Goal: Information Seeking & Learning: Understand process/instructions

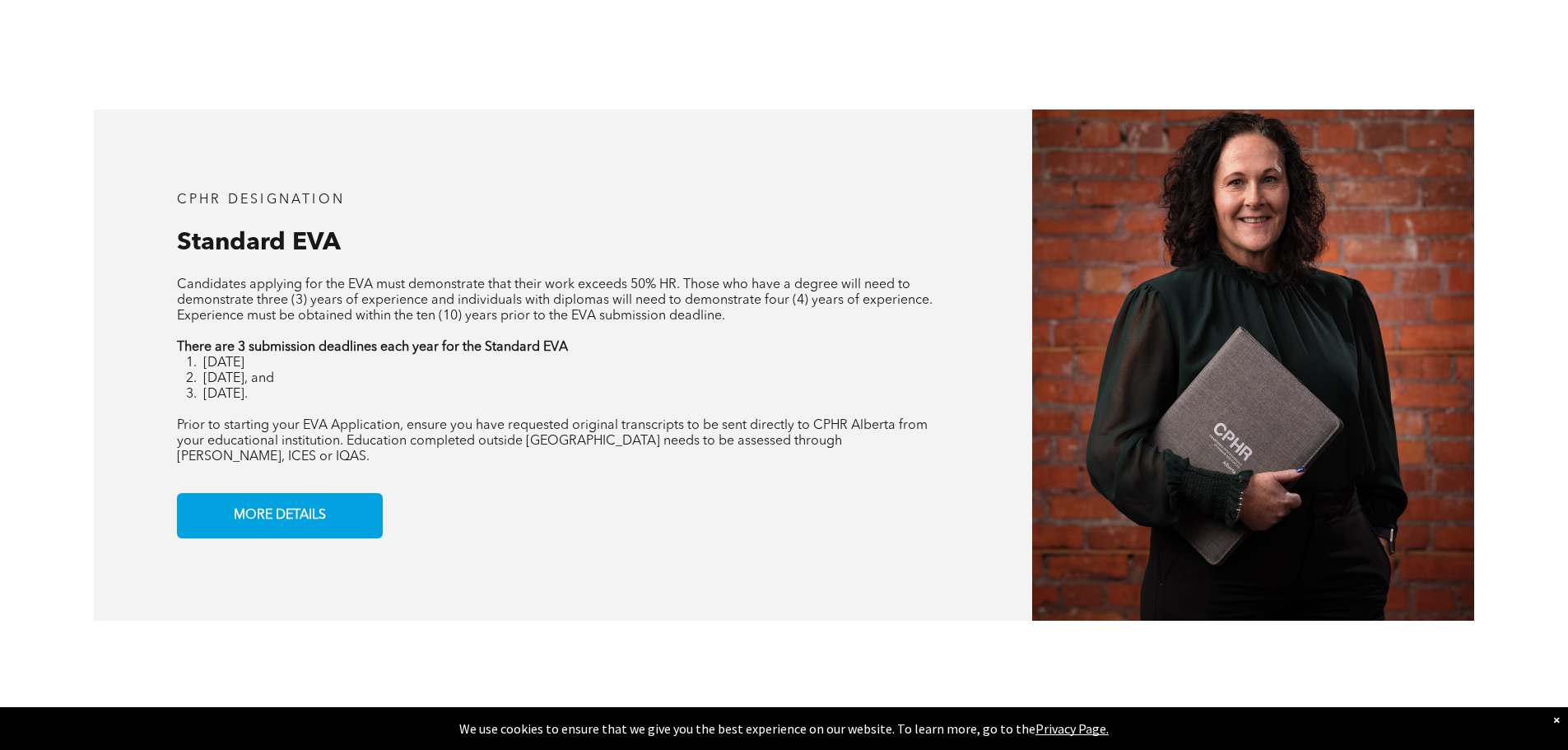
scroll to position [1376, 0]
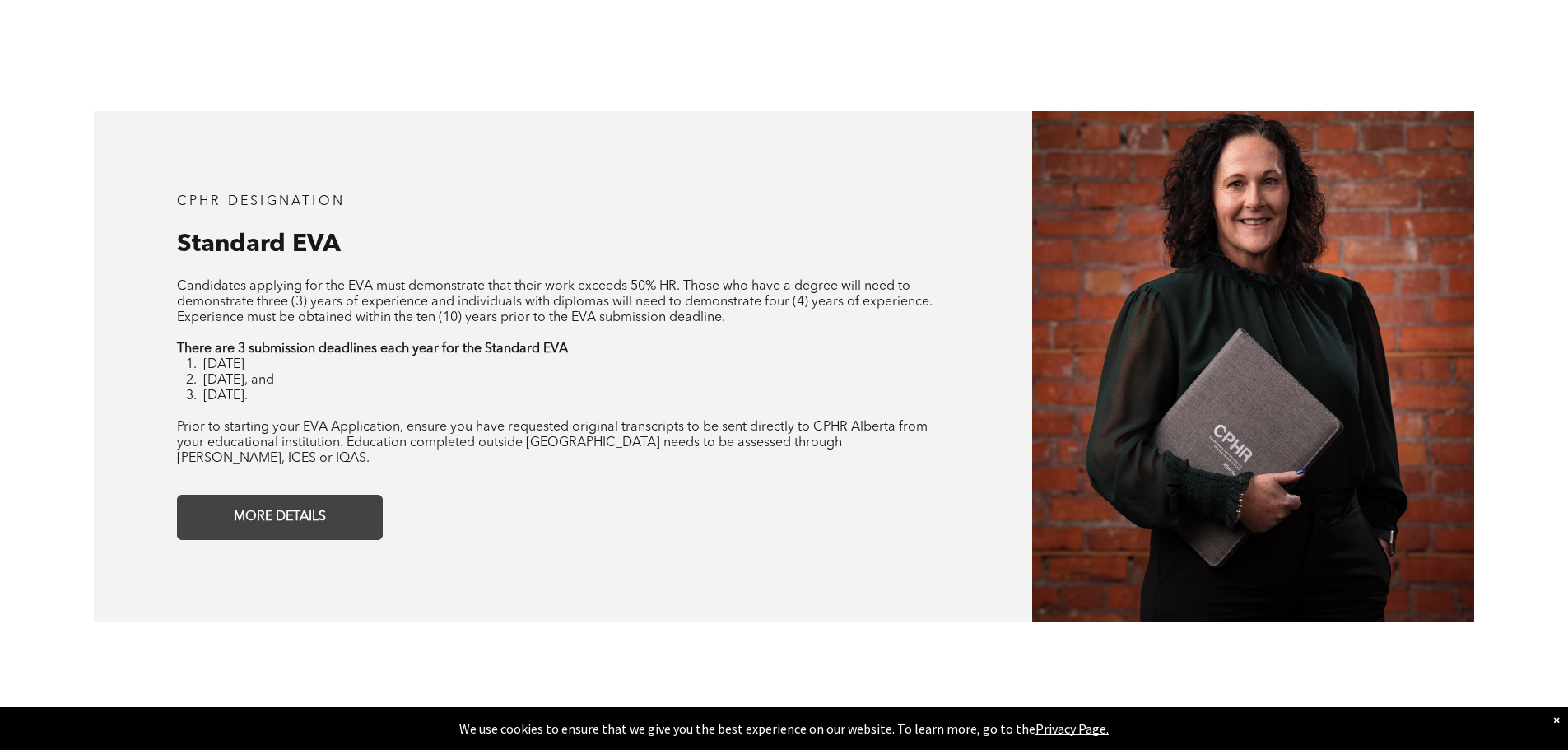
click at [323, 512] on span "MORE DETAILS" at bounding box center [280, 518] width 104 height 32
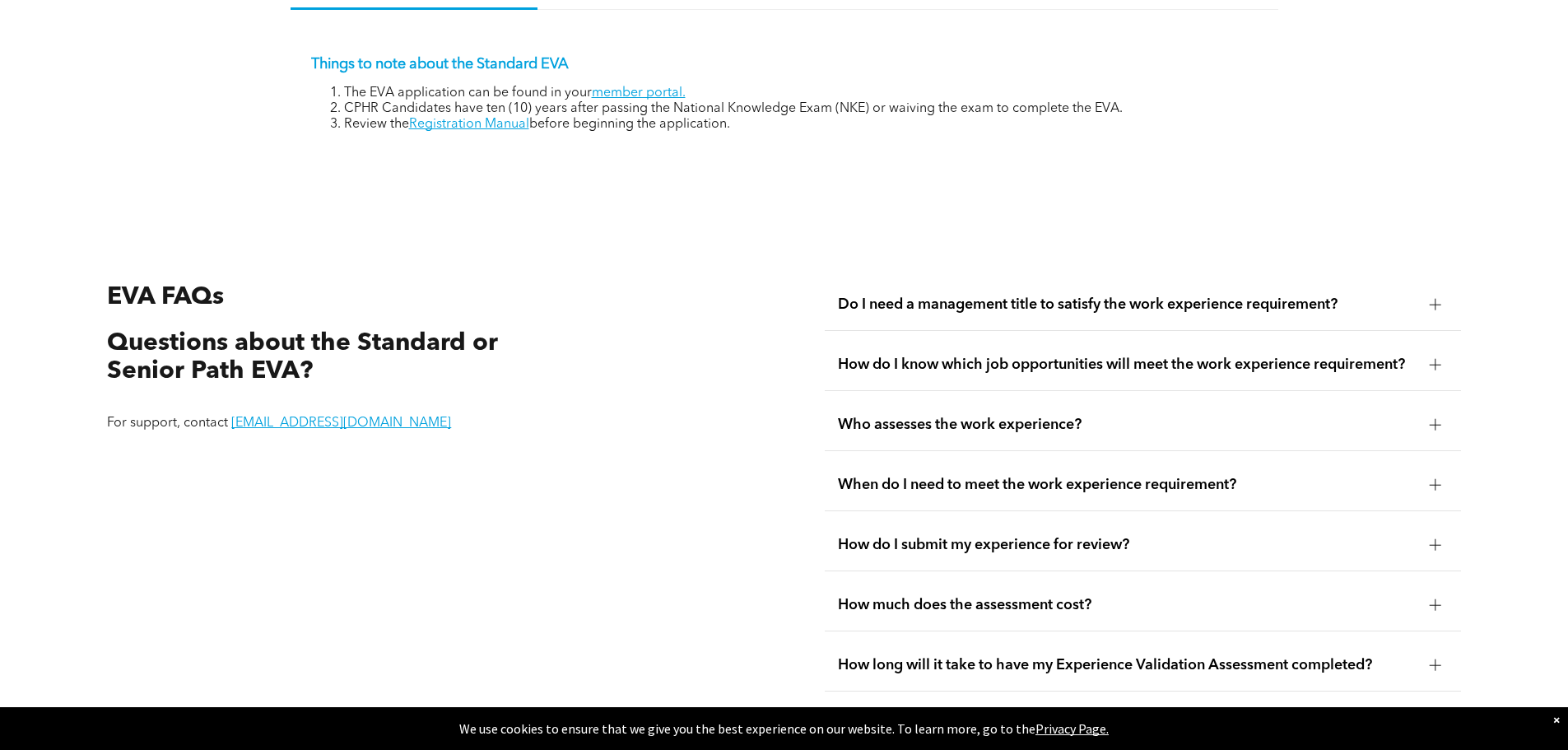
scroll to position [2925, 0]
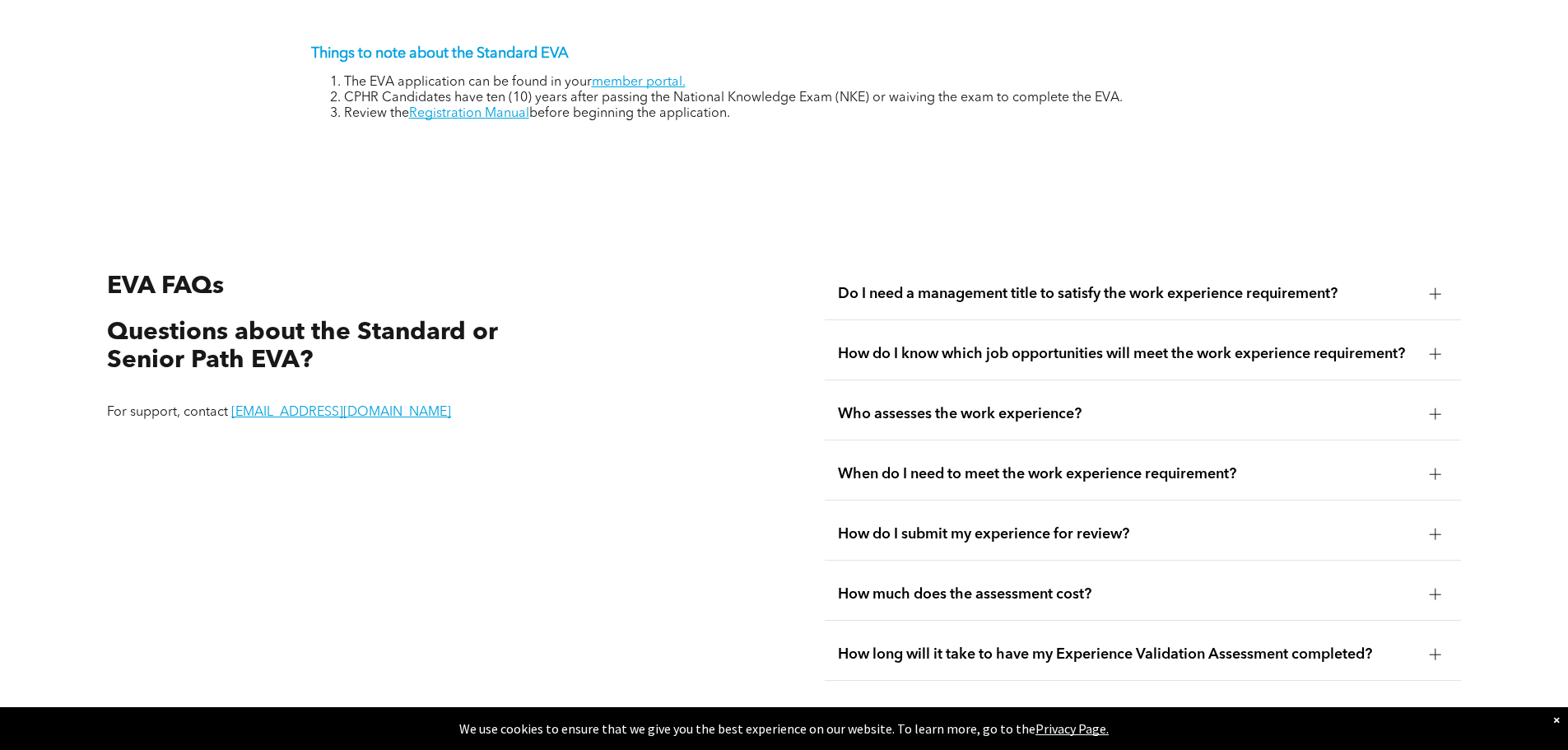
click at [1084, 285] on div "Do I need a management title to satisfy the work experience requirement?" at bounding box center [1143, 294] width 636 height 52
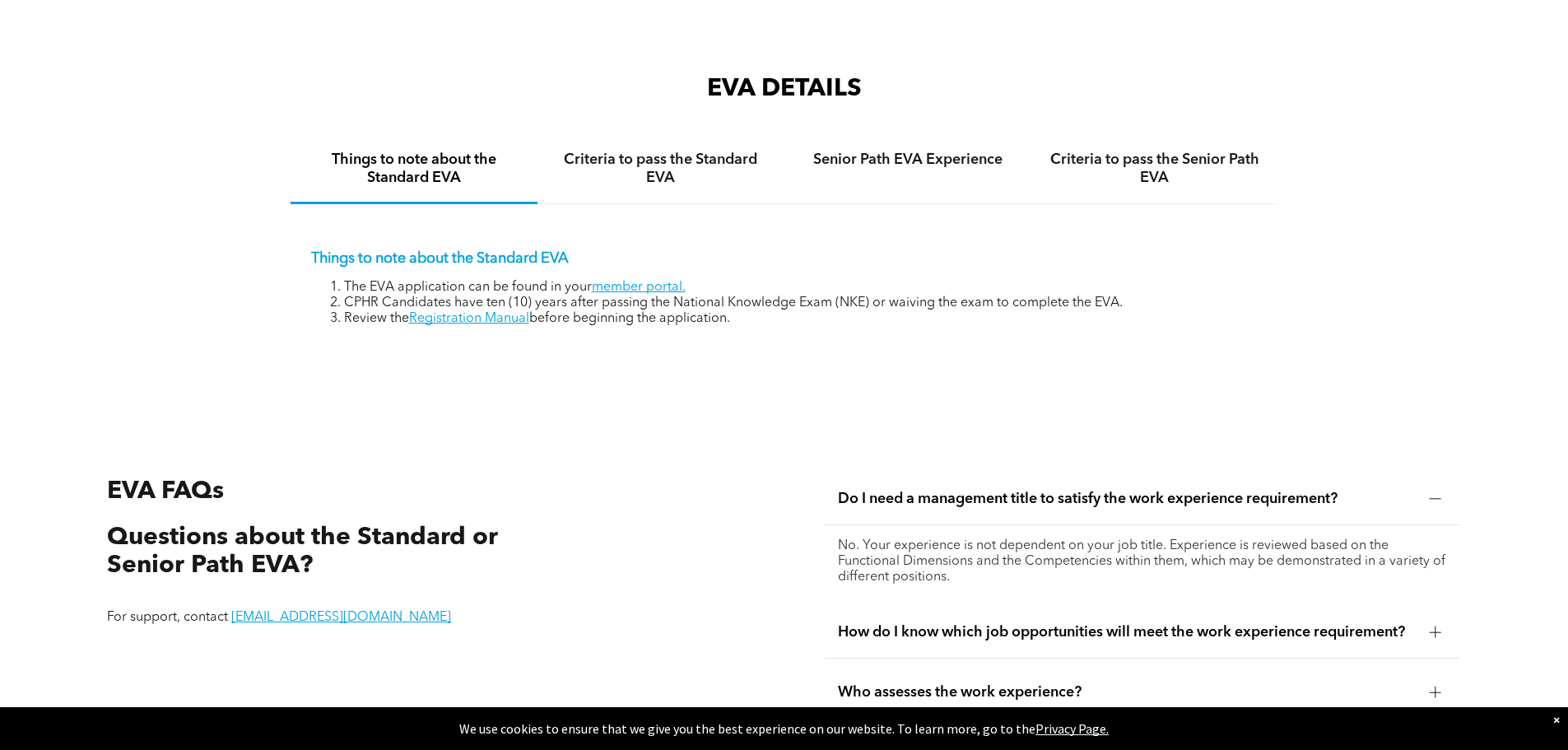
scroll to position [2843, 0]
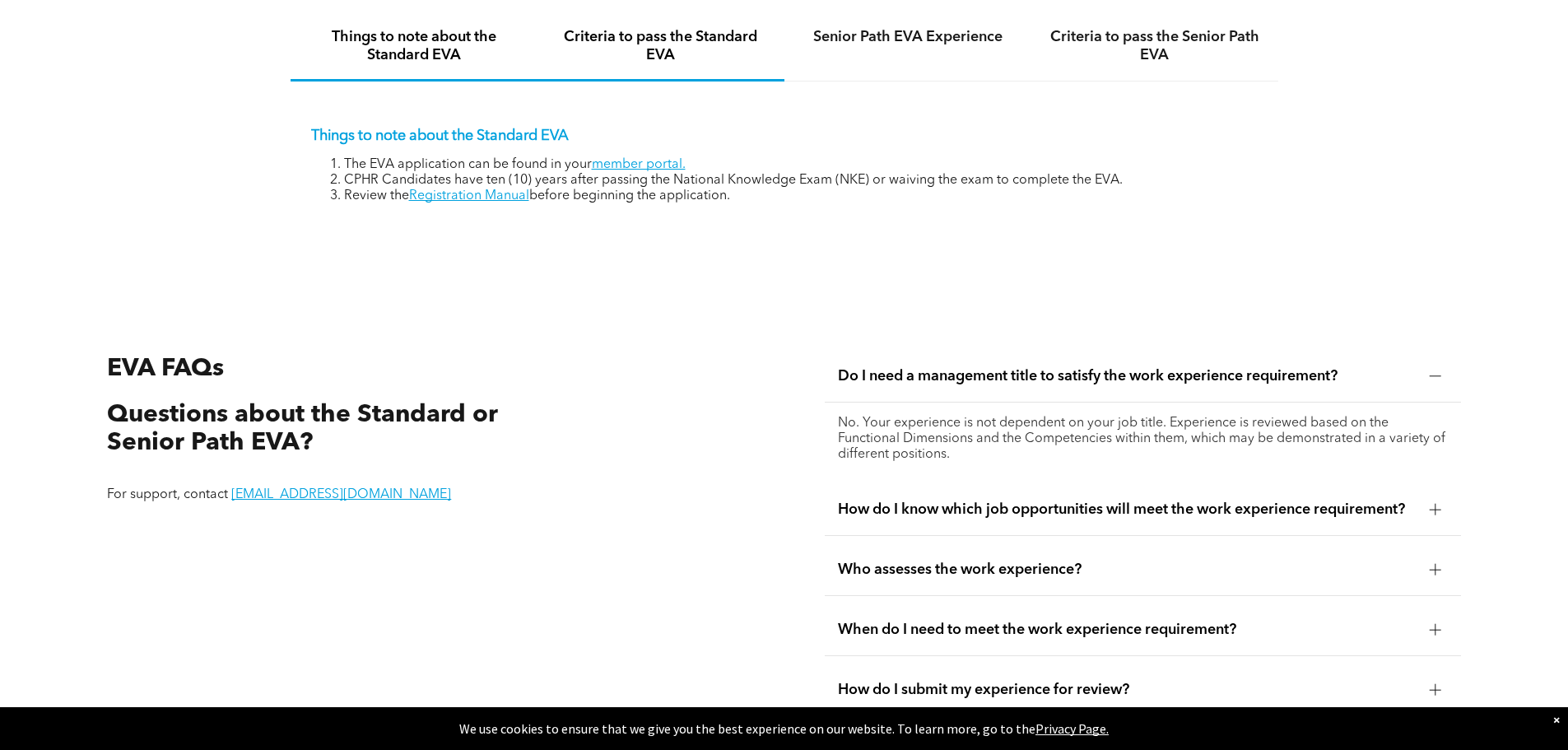
click at [684, 28] on h4 "Criteria to pass the Standard EVA" at bounding box center [660, 46] width 217 height 37
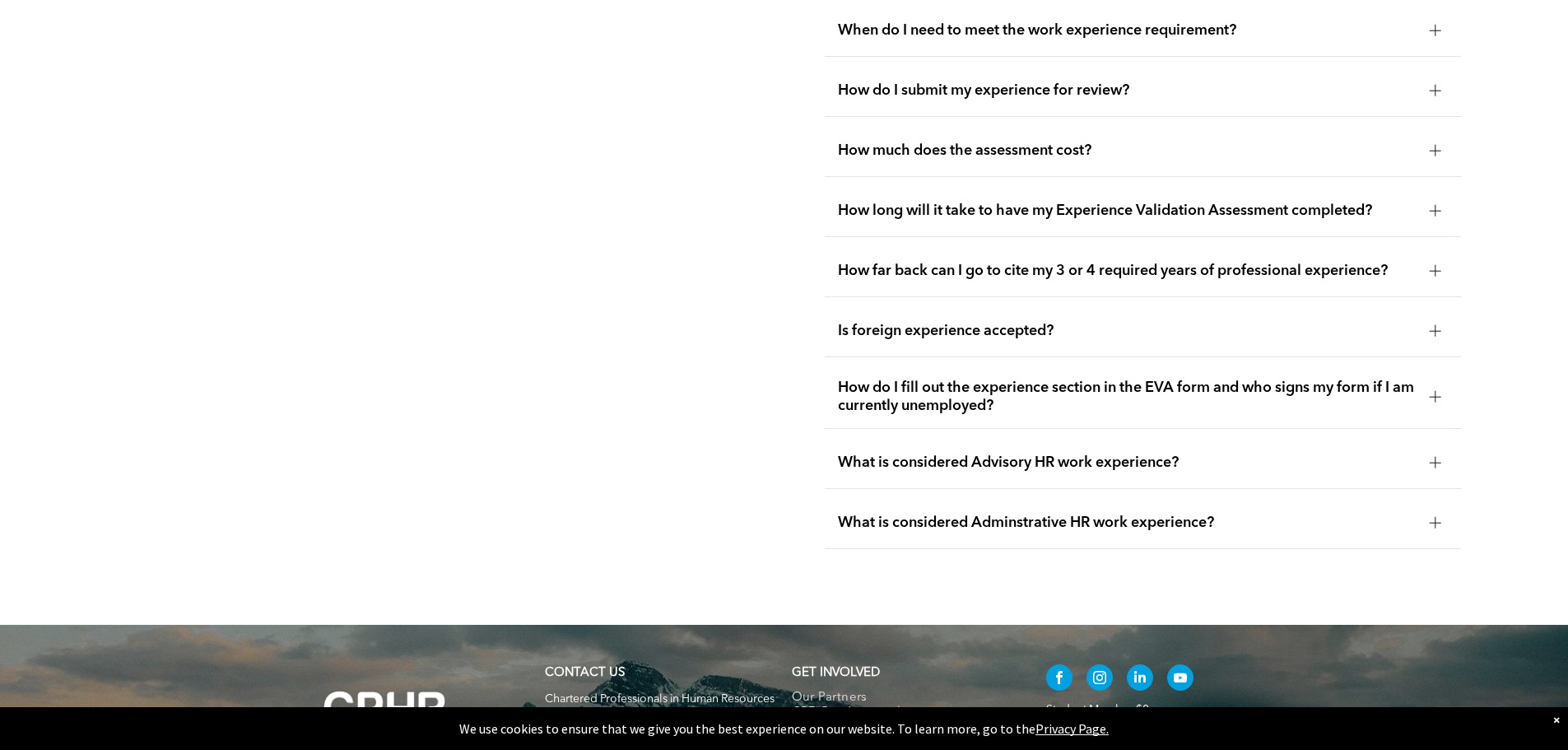
scroll to position [3666, 0]
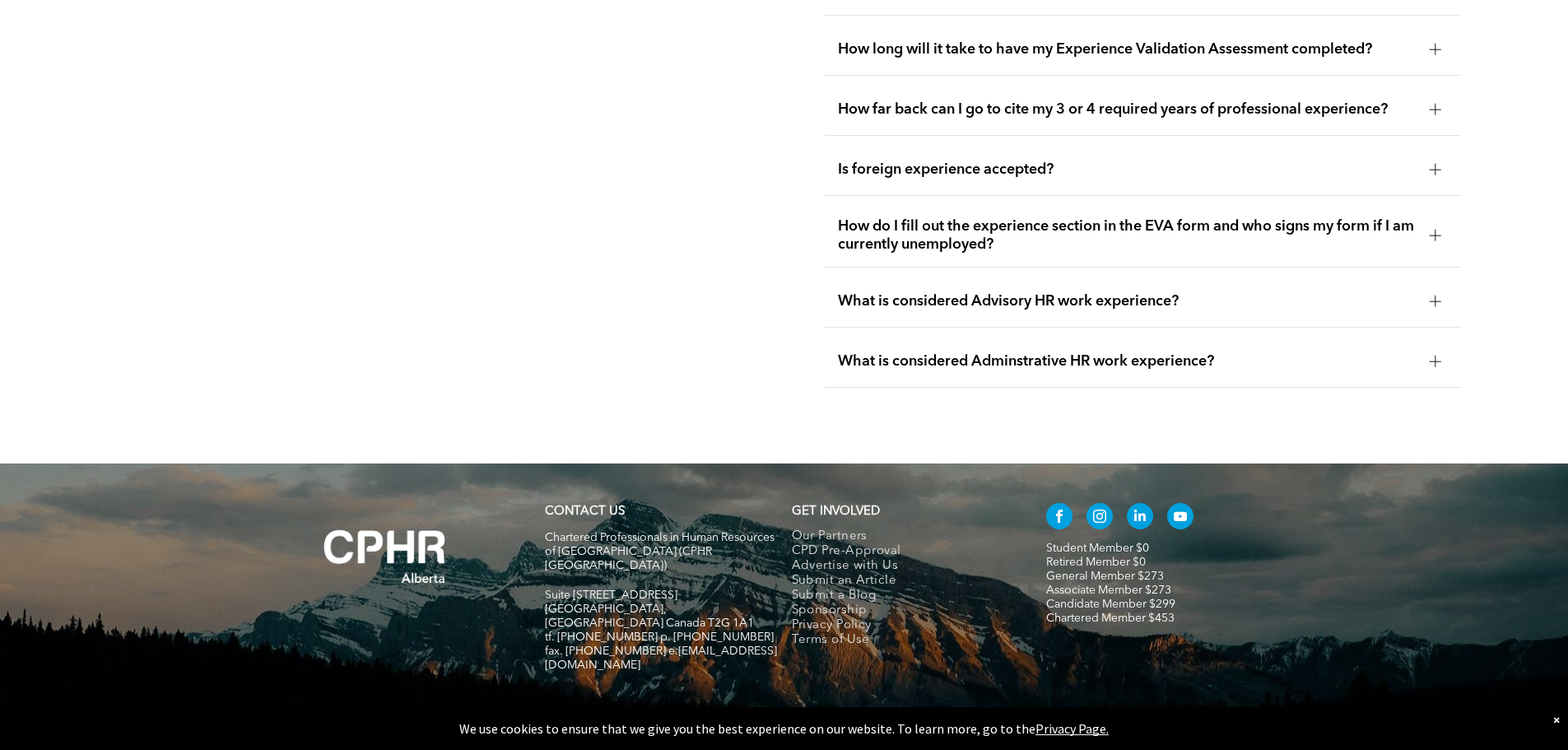
click at [1132, 352] on span "What is considered Adminstrative HR work experience?" at bounding box center [1127, 361] width 578 height 18
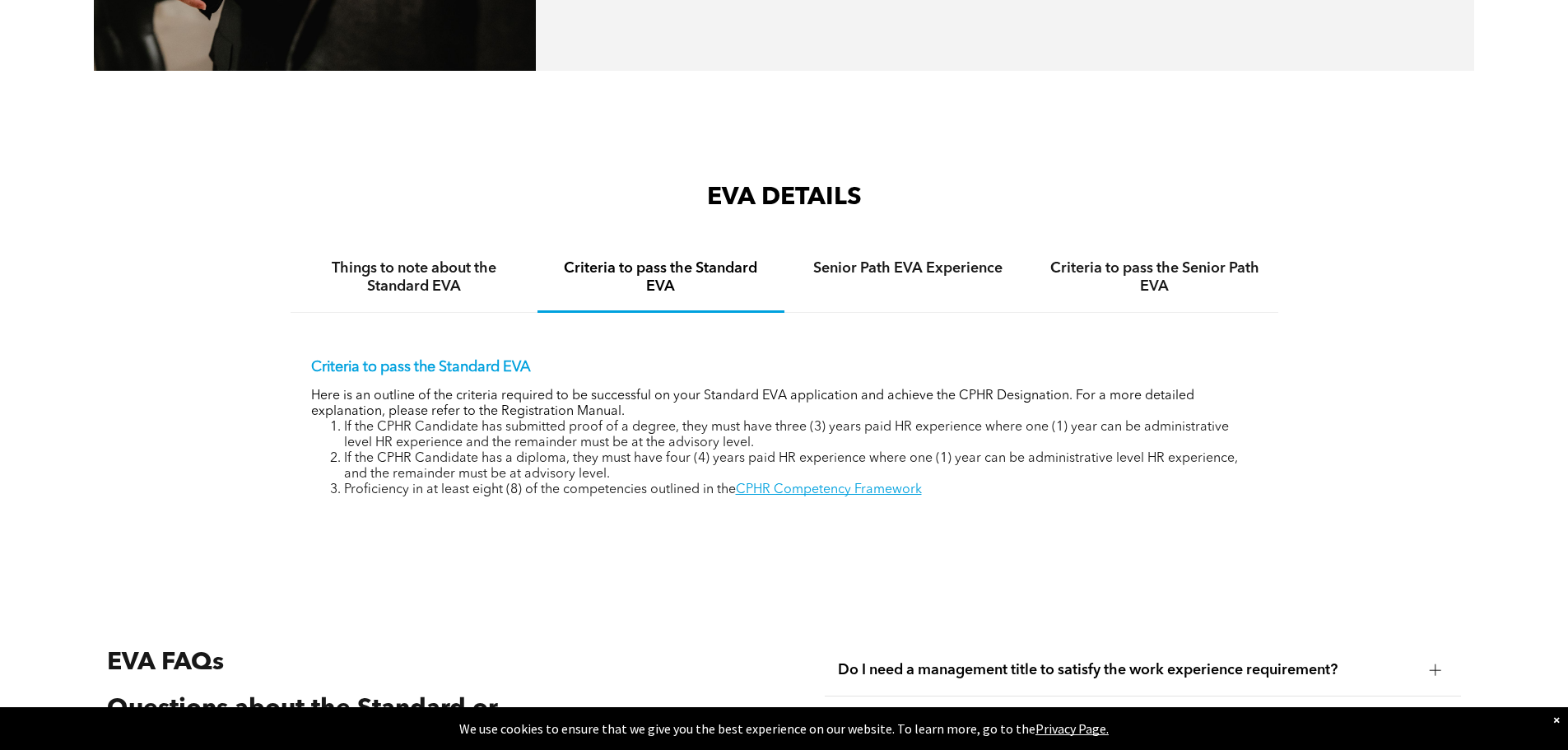
scroll to position [2596, 0]
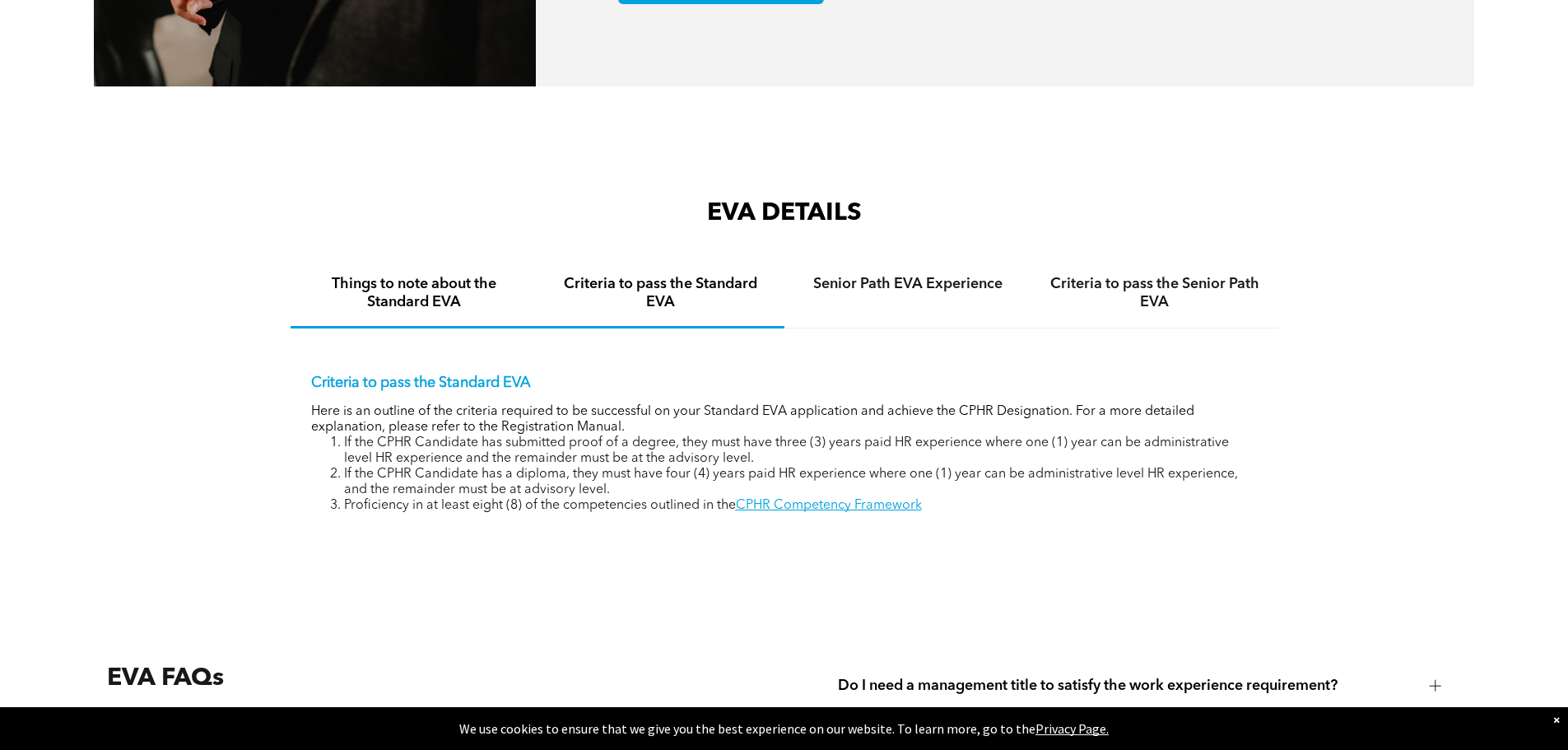
click at [429, 291] on h4 "Things to note about the Standard EVA" at bounding box center [414, 293] width 217 height 37
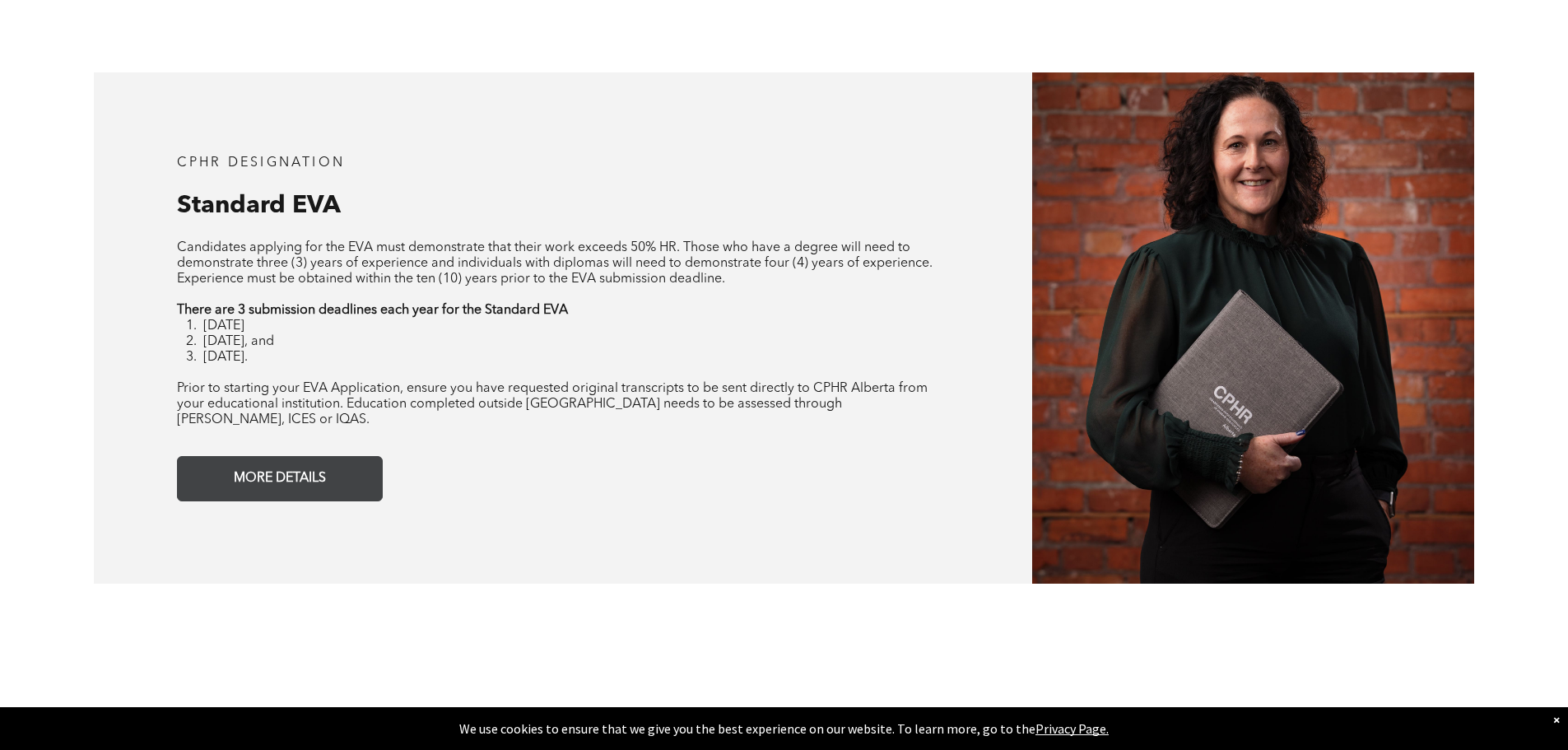
scroll to position [1444, 0]
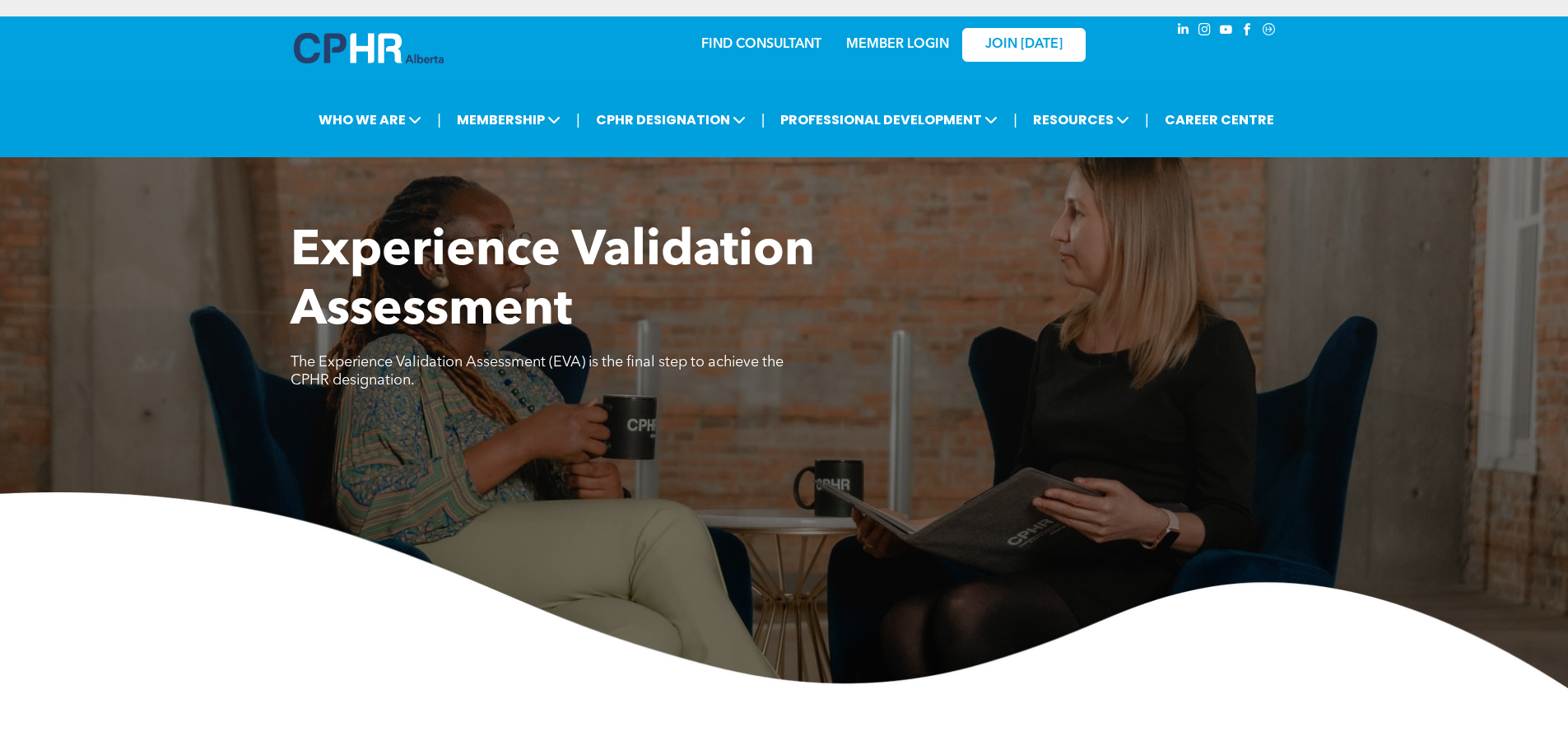
scroll to position [2760, 0]
